Goal: Navigation & Orientation: Find specific page/section

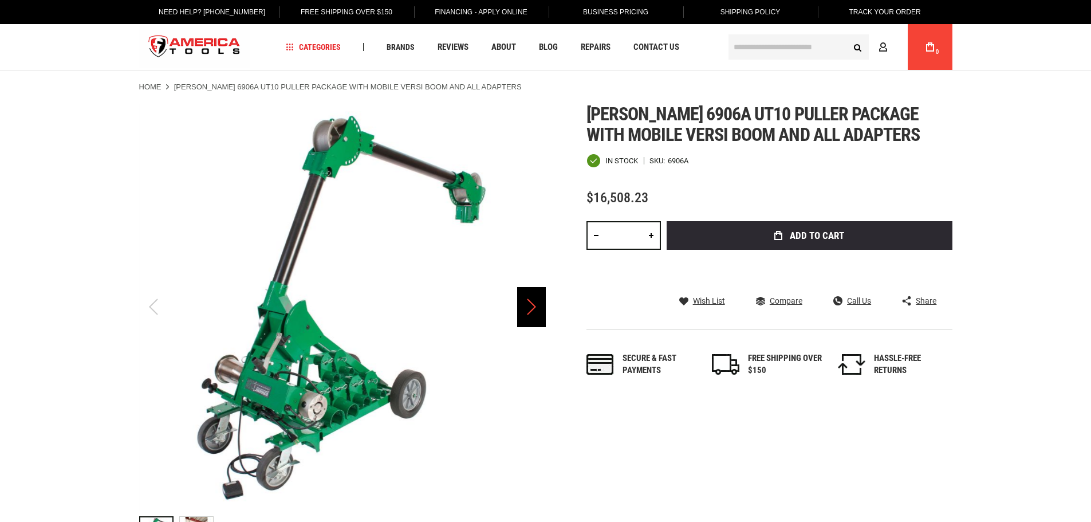
click at [534, 302] on div "Next" at bounding box center [531, 307] width 29 height 40
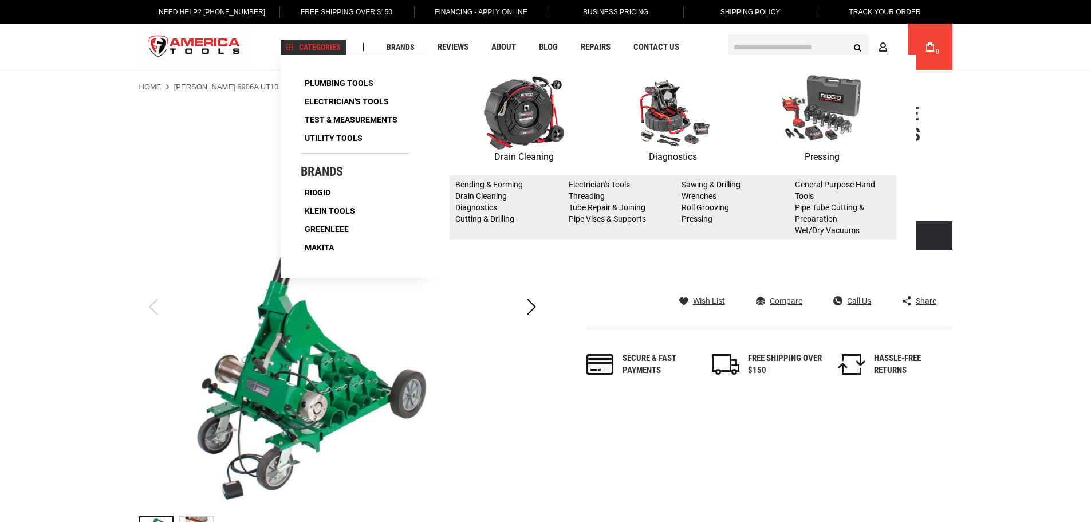
click at [306, 48] on span "Categories" at bounding box center [313, 47] width 55 height 8
click at [323, 45] on span "Categories" at bounding box center [313, 47] width 55 height 8
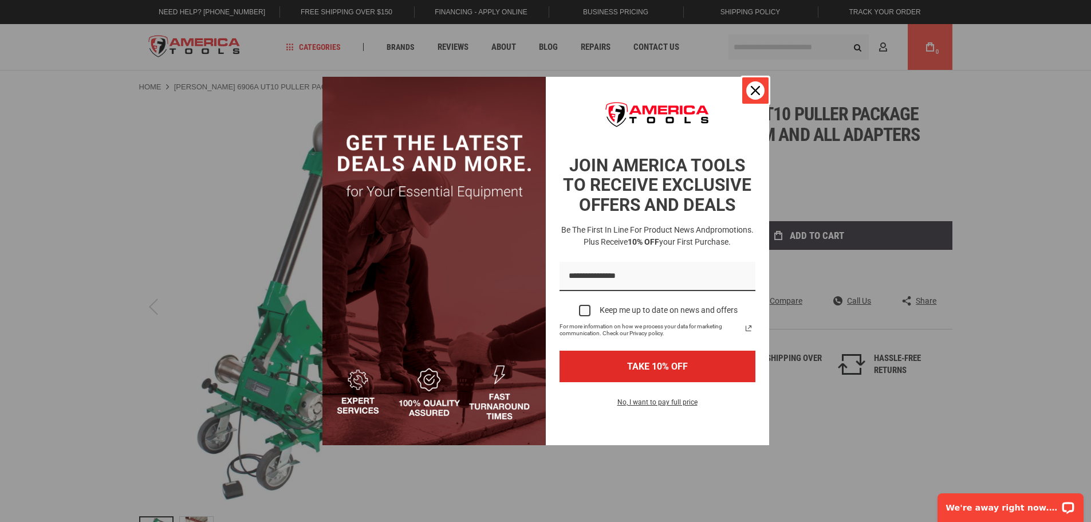
click at [755, 90] on icon "close icon" at bounding box center [755, 90] width 9 height 9
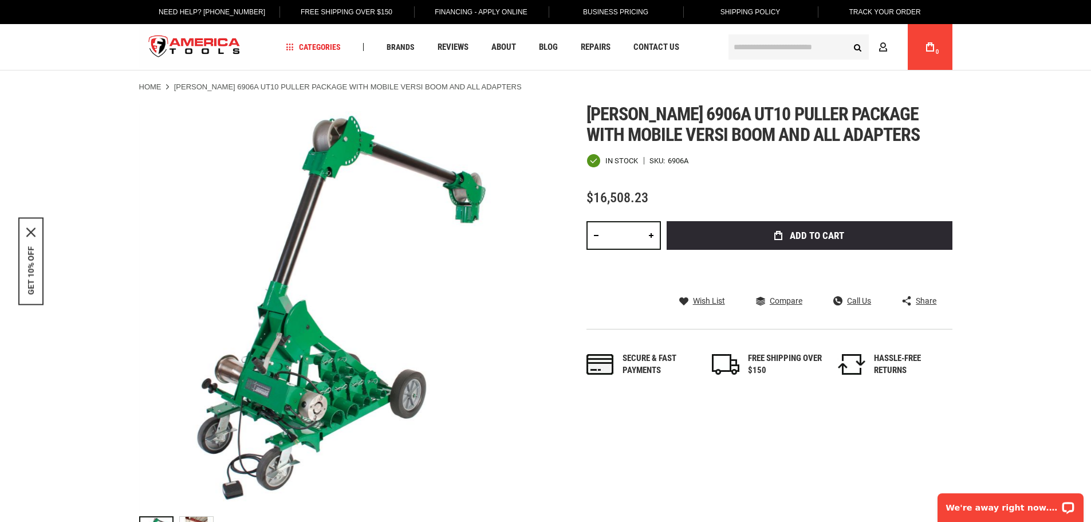
click at [148, 88] on link "Home" at bounding box center [150, 87] width 22 height 10
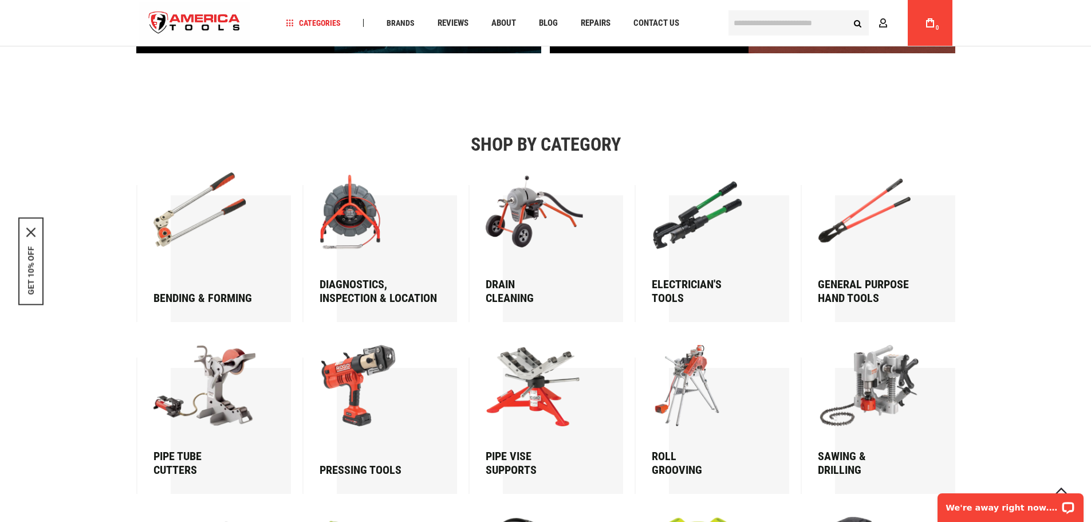
scroll to position [1489, 0]
